Goal: Navigation & Orientation: Find specific page/section

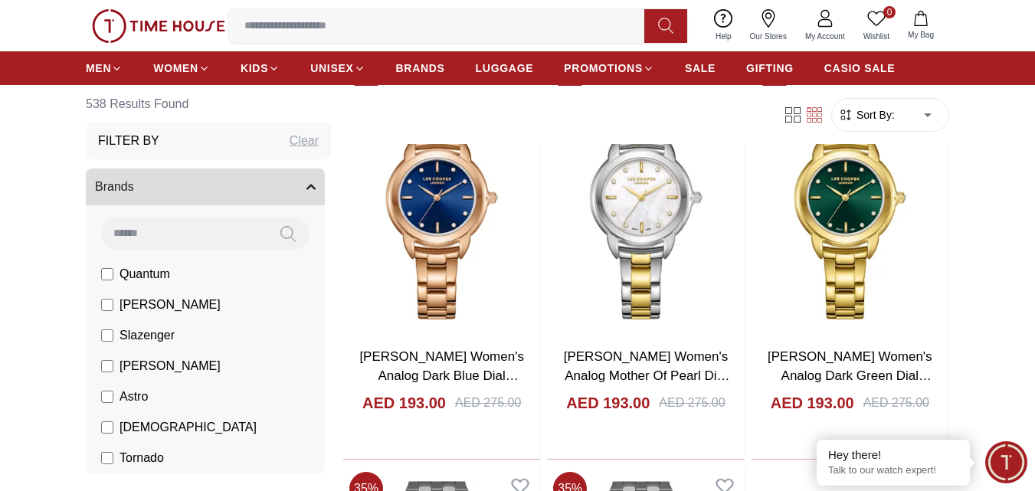
scroll to position [2451, 0]
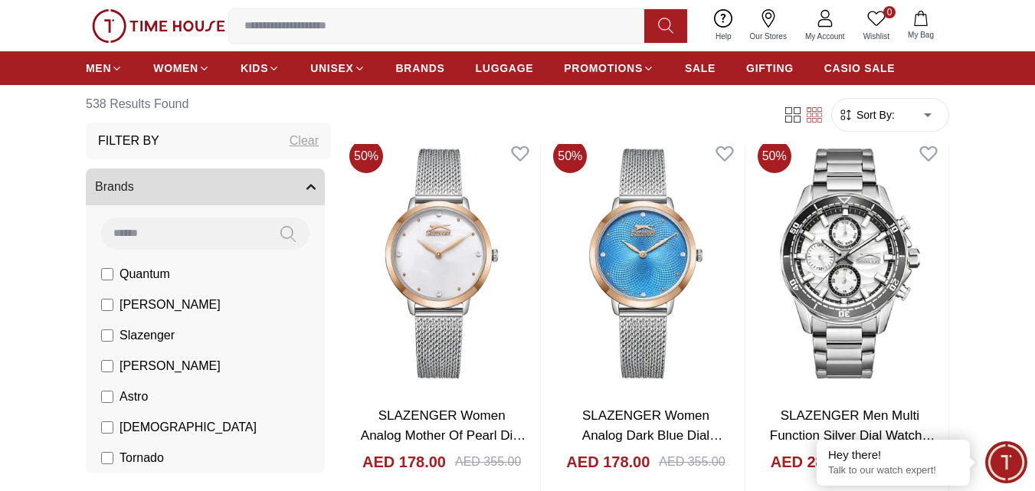
scroll to position [5132, 0]
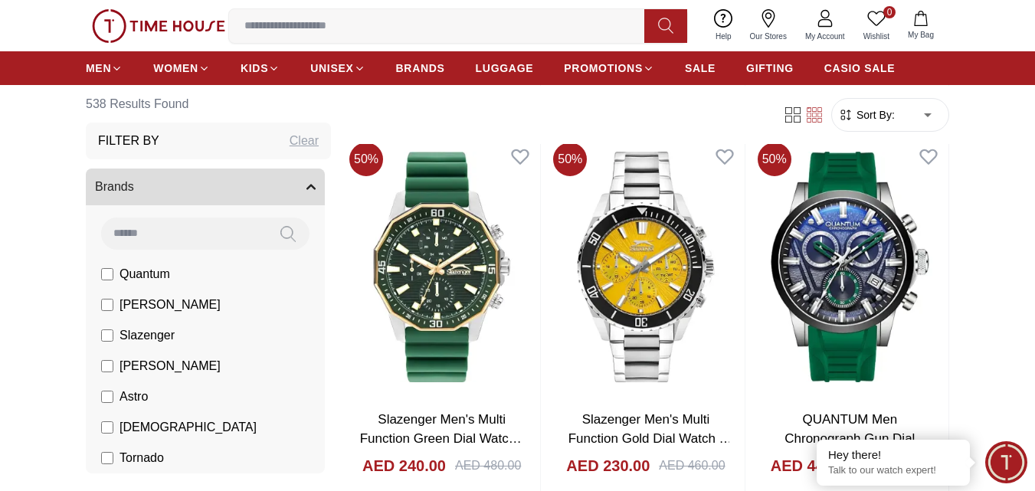
scroll to position [7506, 0]
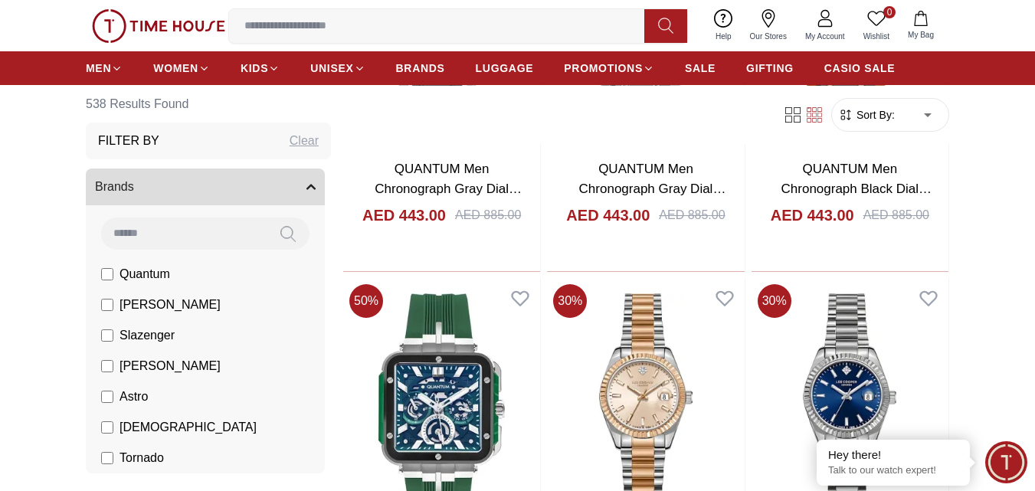
scroll to position [8579, 0]
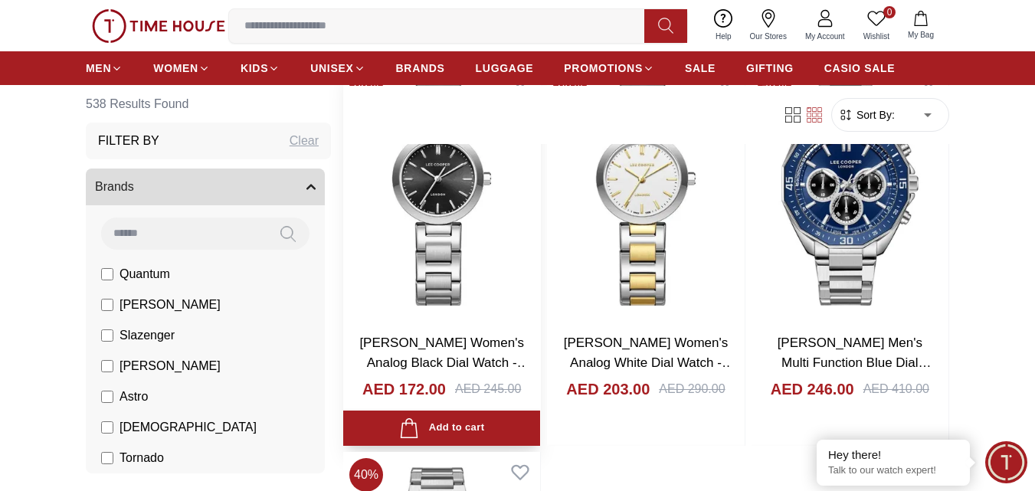
scroll to position [12945, 0]
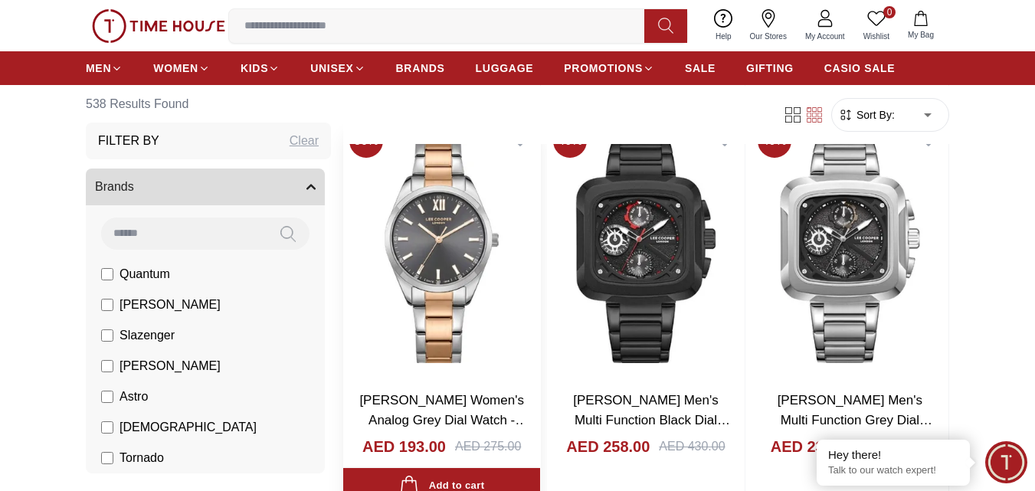
scroll to position [15473, 0]
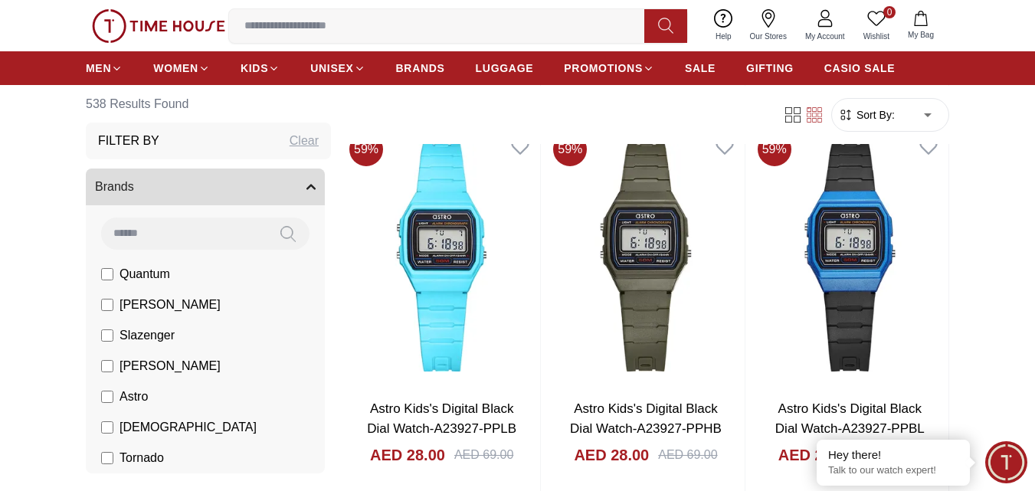
scroll to position [18307, 0]
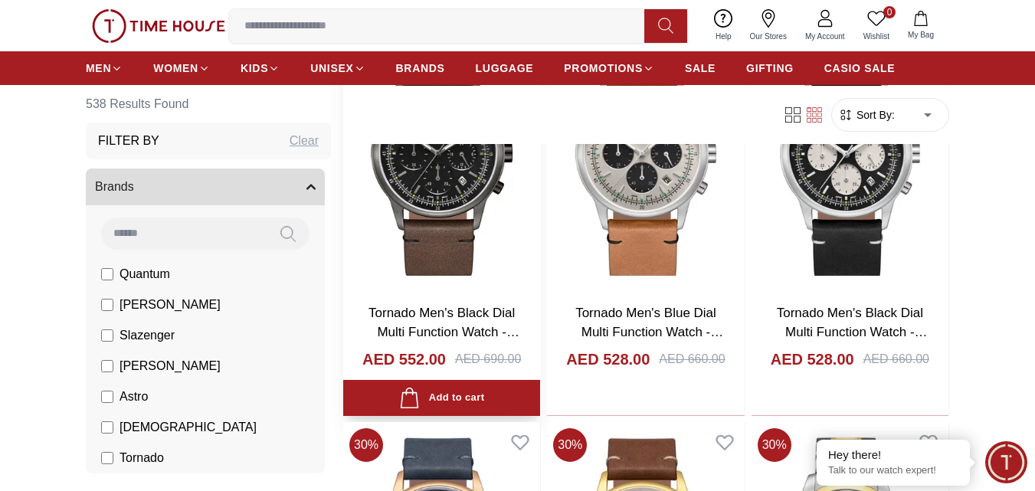
scroll to position [21064, 0]
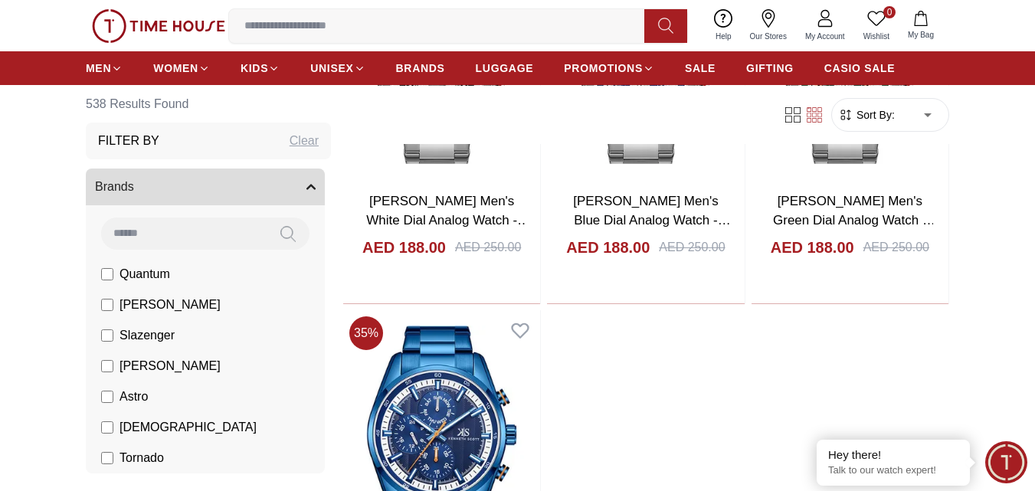
scroll to position [29027, 0]
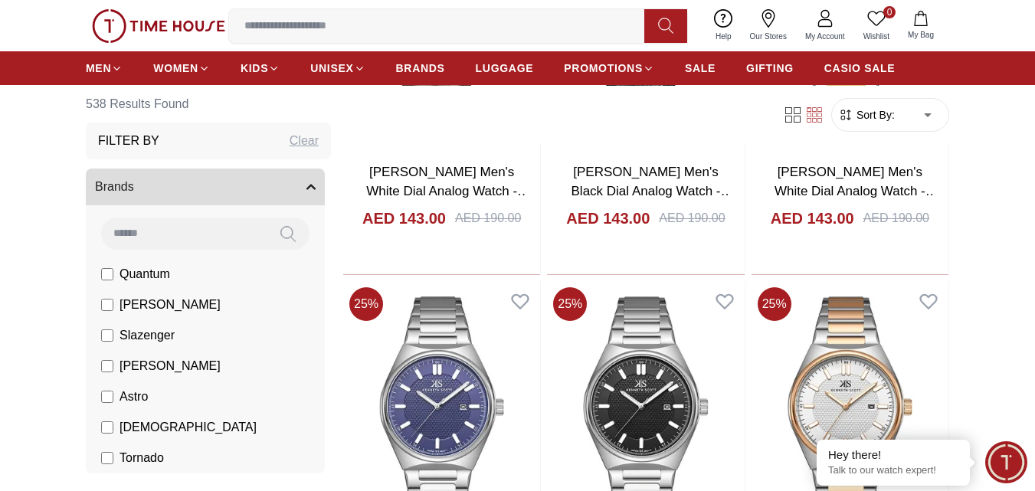
scroll to position [31493, 0]
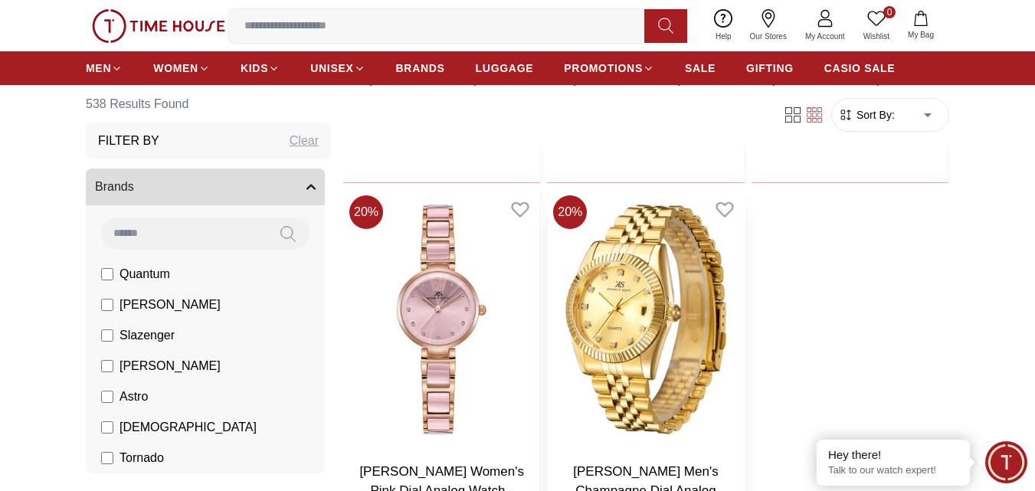
scroll to position [34231, 0]
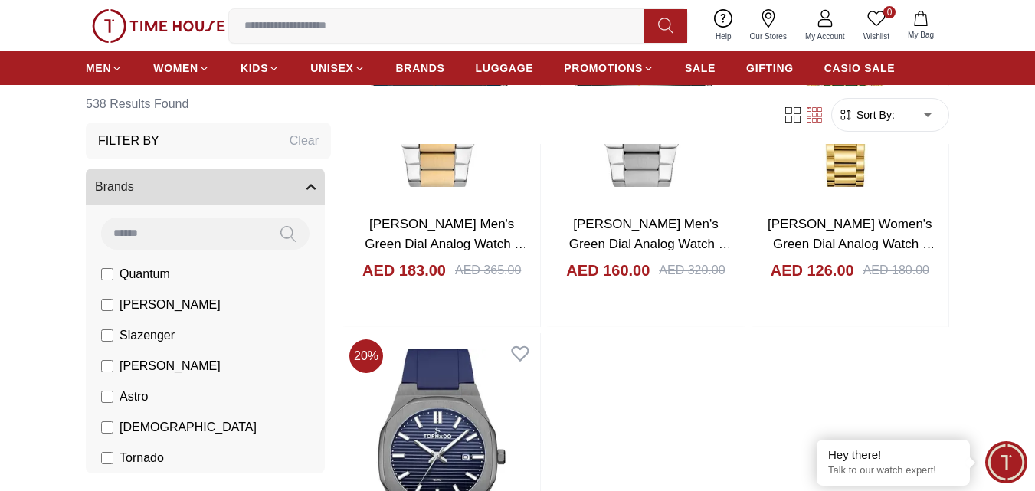
scroll to position [36832, 0]
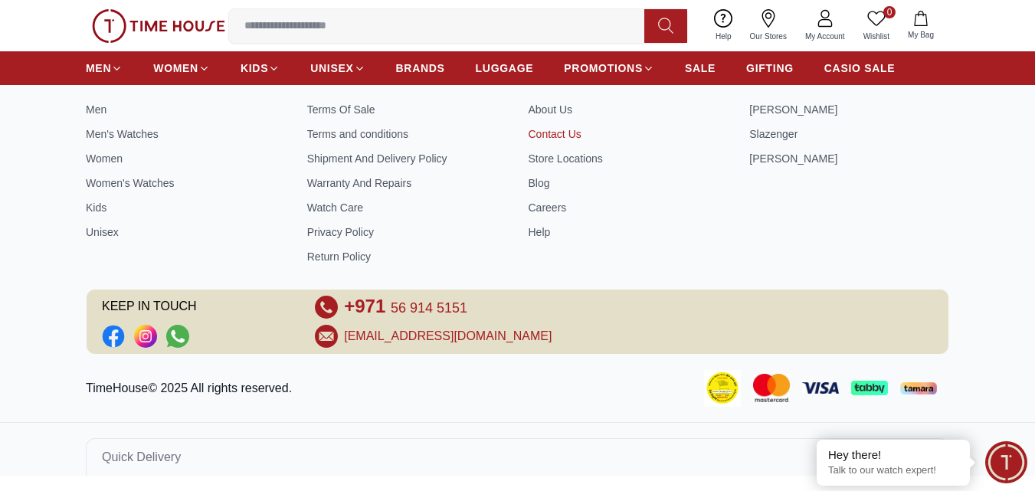
scroll to position [39759, 0]
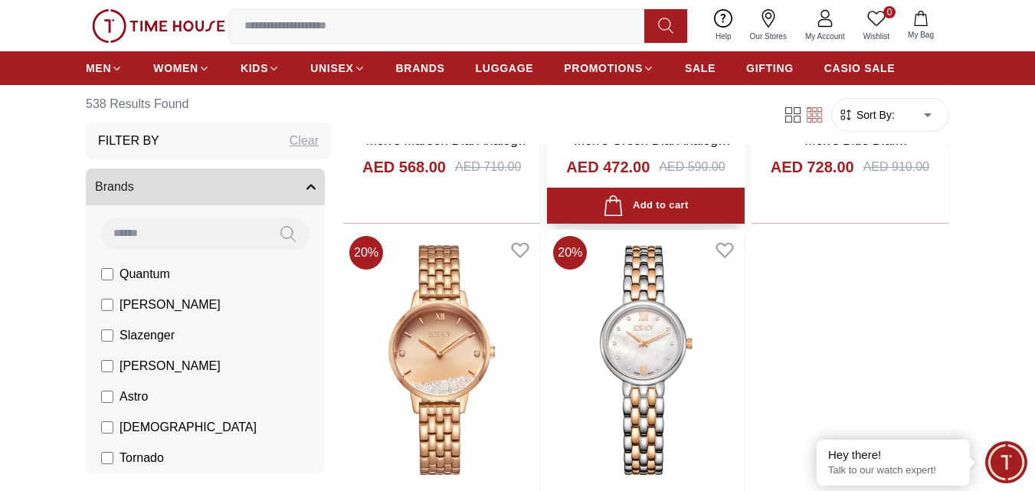
scroll to position [42020, 0]
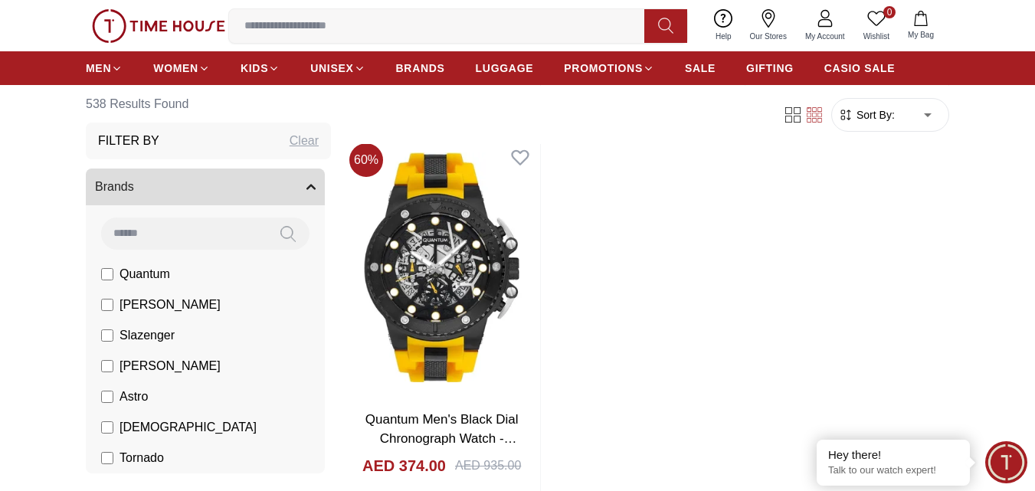
scroll to position [44762, 0]
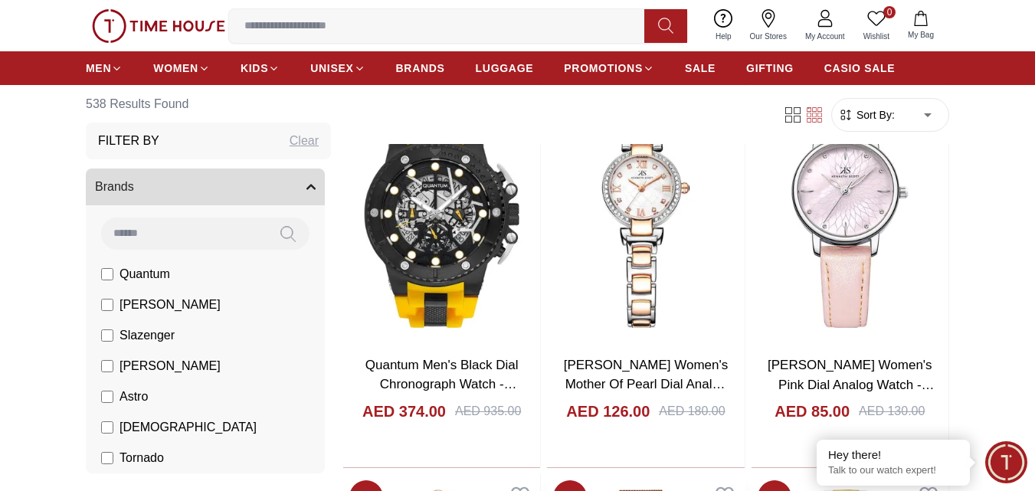
scroll to position [45361, 0]
